Goal: Task Accomplishment & Management: Use online tool/utility

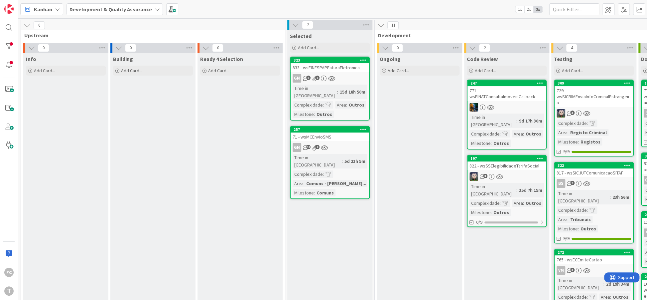
scroll to position [0, 71]
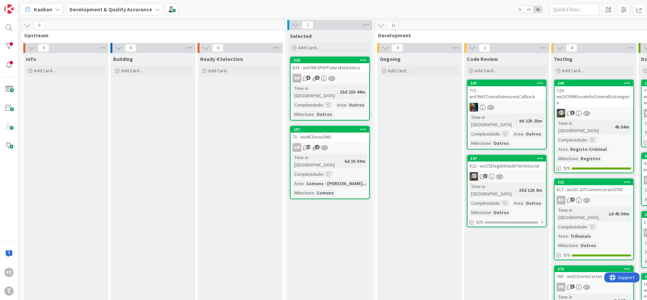
click at [506, 161] on div "822 - wsSSElegibilidadeTarifaSocial" at bounding box center [507, 165] width 79 height 9
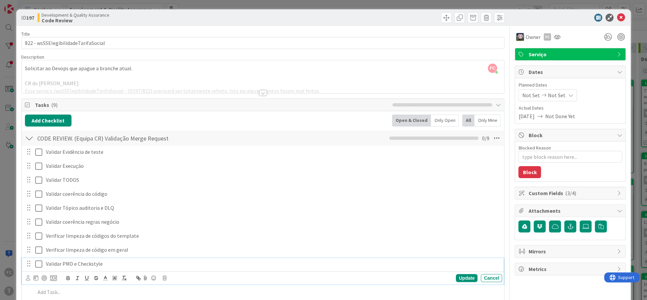
type textarea "x"
click at [93, 264] on p "Validar PMD e Checkstyle" at bounding box center [273, 264] width 454 height 8
drag, startPoint x: 63, startPoint y: 261, endPoint x: 111, endPoint y: 262, distance: 48.3
click at [111, 262] on p "Validar PMD e Checkstyle" at bounding box center [273, 264] width 454 height 8
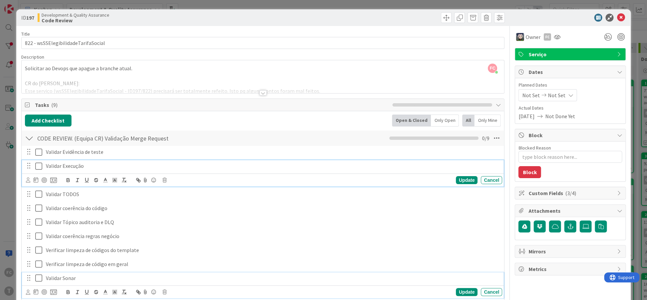
click at [85, 160] on div "Validar Execução" at bounding box center [272, 166] width 459 height 12
type textarea "x"
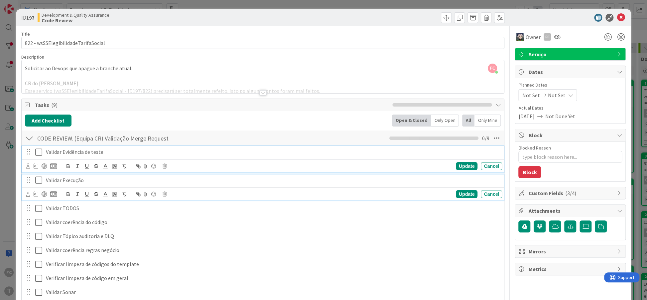
click at [103, 151] on p "Validar Evidência de teste" at bounding box center [273, 152] width 454 height 8
